Goal: Information Seeking & Learning: Learn about a topic

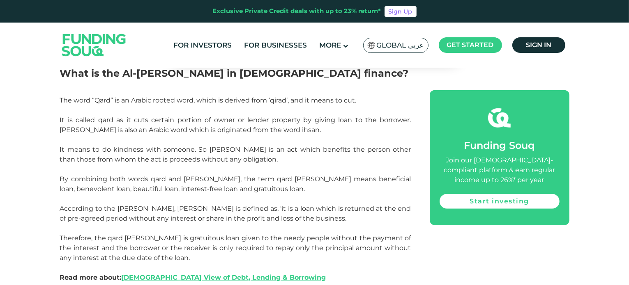
scroll to position [375, 0]
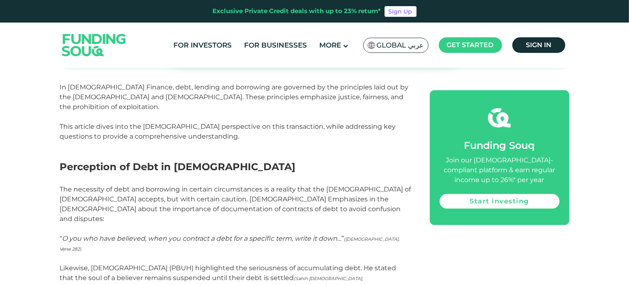
scroll to position [370, 0]
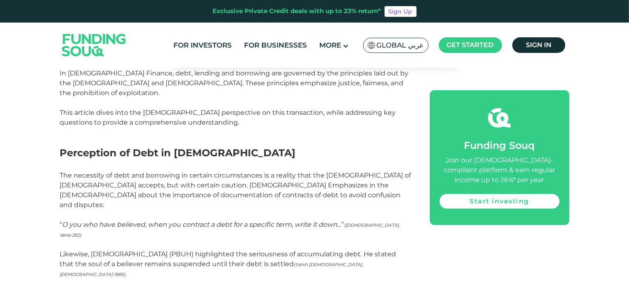
drag, startPoint x: 51, startPoint y: 124, endPoint x: 166, endPoint y: 124, distance: 114.6
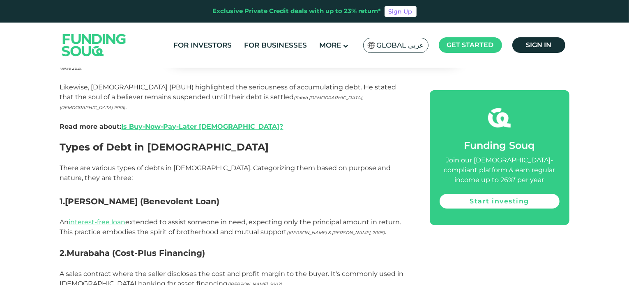
scroll to position [534, 0]
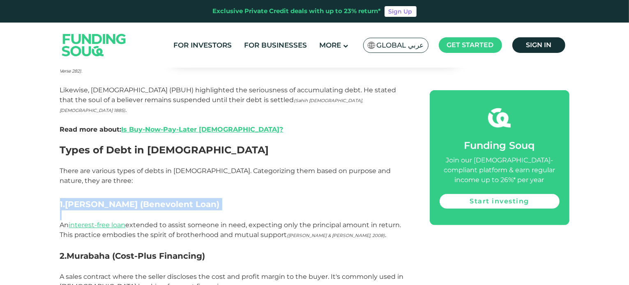
drag, startPoint x: 55, startPoint y: 129, endPoint x: 133, endPoint y: 141, distance: 78.1
